Goal: Check status: Check status

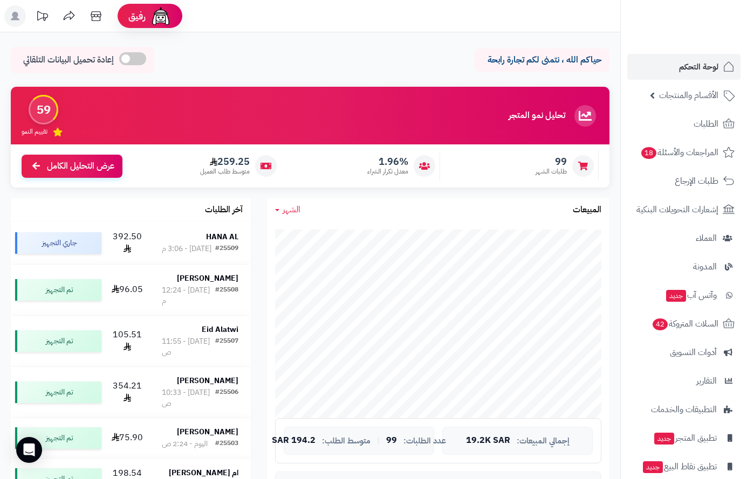
scroll to position [404, 0]
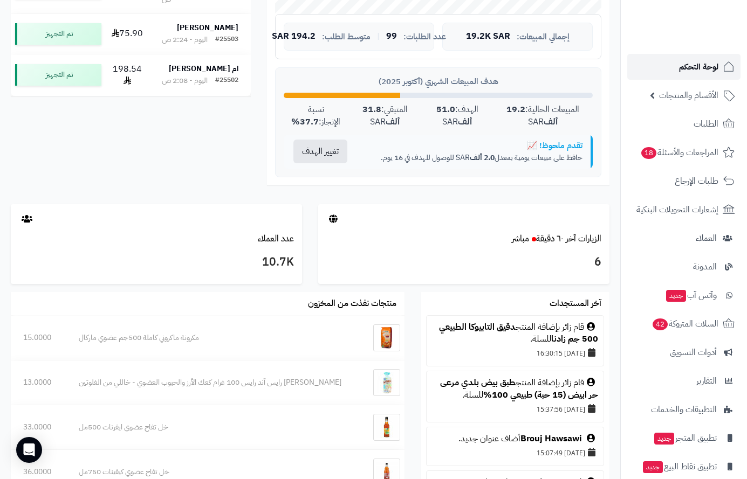
click at [690, 71] on span "لوحة التحكم" at bounding box center [698, 66] width 39 height 15
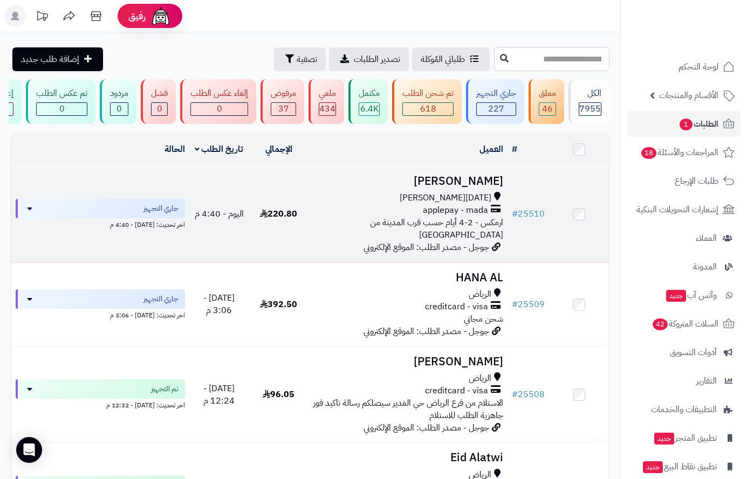
click at [484, 185] on h3 "[PERSON_NAME]" at bounding box center [408, 181] width 190 height 12
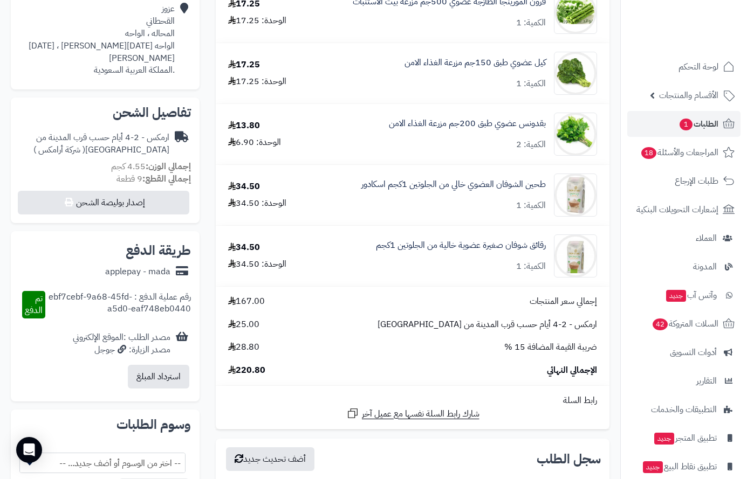
scroll to position [162, 0]
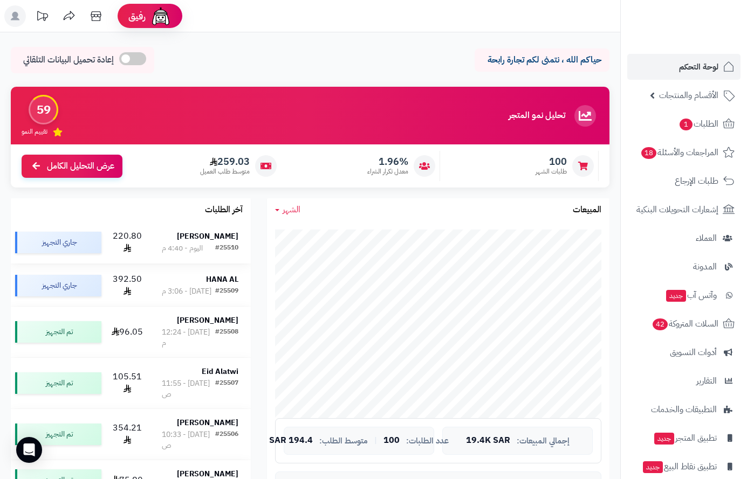
click at [214, 240] on strong "[PERSON_NAME]" at bounding box center [207, 236] width 61 height 11
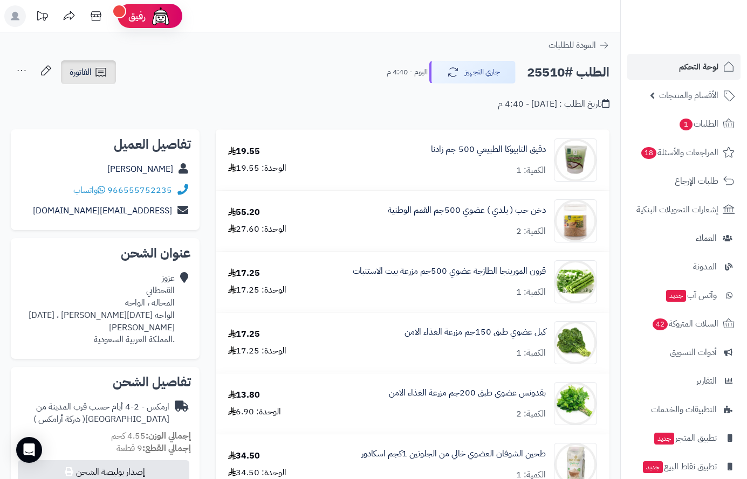
click at [86, 72] on span "الفاتورة" at bounding box center [81, 72] width 22 height 13
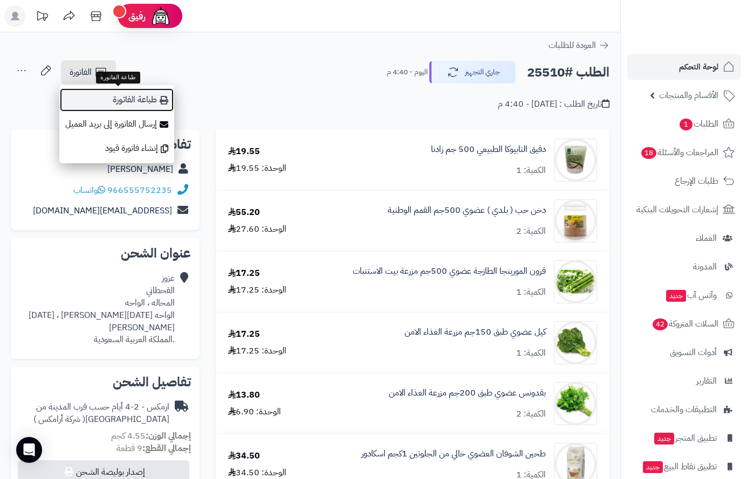
click at [127, 101] on link "طباعة الفاتورة" at bounding box center [116, 100] width 115 height 24
